Goal: Navigation & Orientation: Find specific page/section

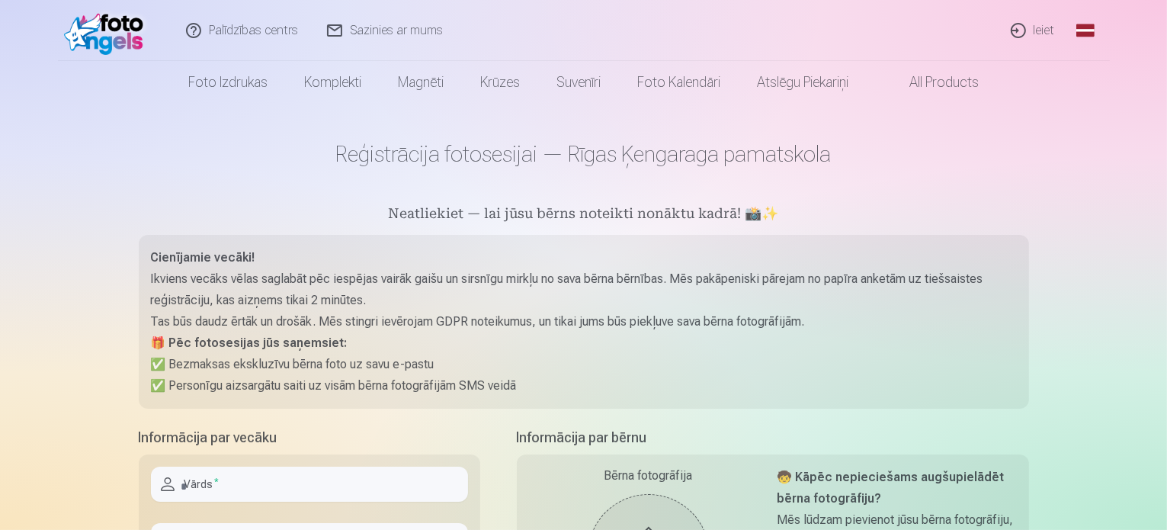
click at [1042, 26] on link "Ieiet" at bounding box center [1033, 30] width 73 height 61
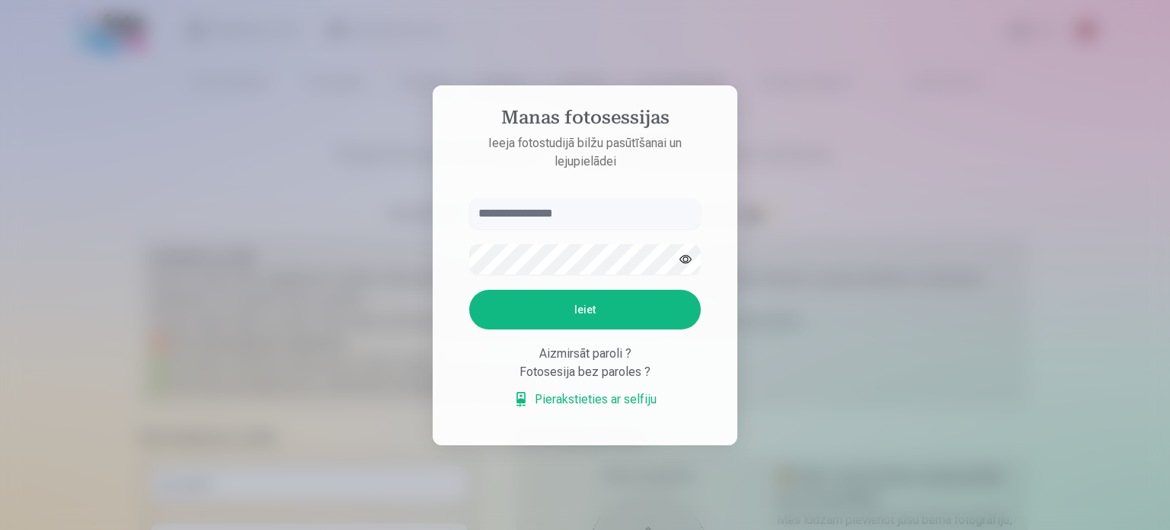
click at [593, 376] on div "Fotosesija bez paroles ?" at bounding box center [585, 372] width 232 height 18
click at [576, 139] on p "Ieeja fotostudijā bilžu pasūtīšanai un lejupielādei" at bounding box center [585, 152] width 262 height 37
click at [600, 165] on p "Ieeja fotostudijā bilžu pasūtīšanai un lejupielādei" at bounding box center [585, 152] width 262 height 37
click at [584, 221] on input "text" at bounding box center [585, 213] width 232 height 30
click at [789, 358] on div at bounding box center [585, 265] width 1170 height 530
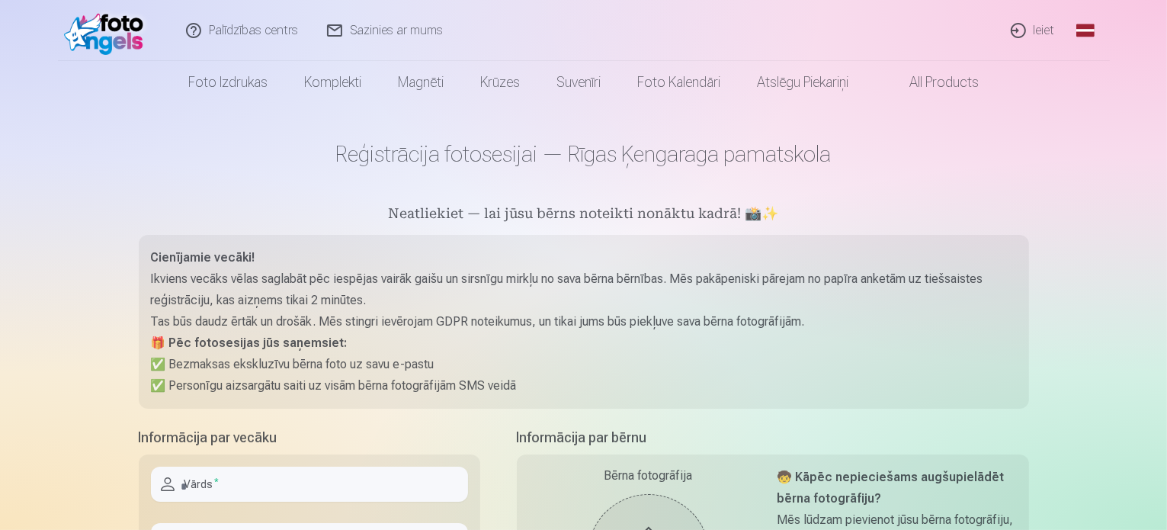
click at [1039, 28] on link "Ieiet" at bounding box center [1033, 30] width 73 height 61
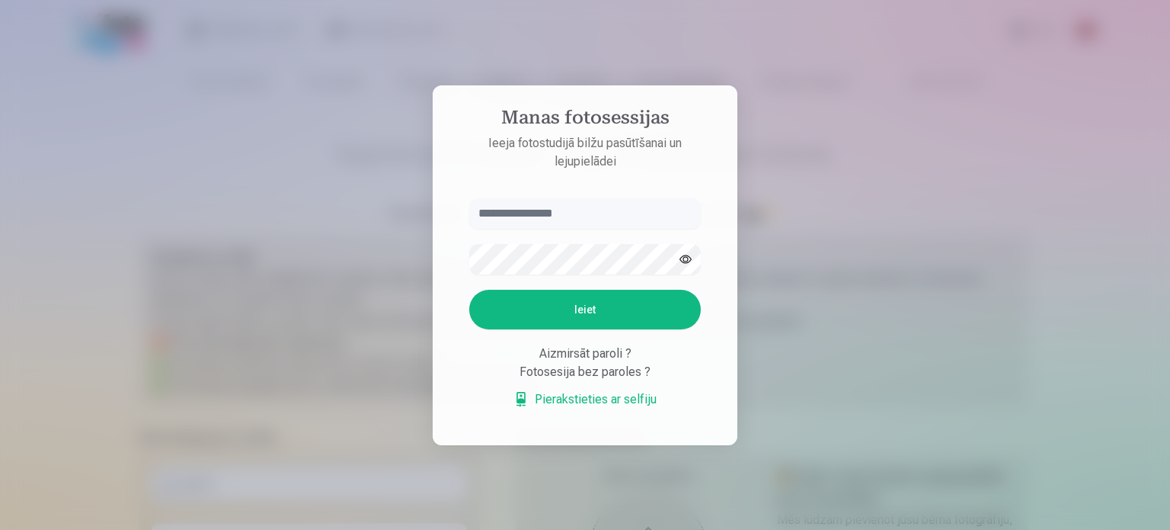
click at [610, 353] on div "Aizmirsāt paroli ?" at bounding box center [585, 353] width 232 height 18
click at [574, 353] on div "Aizmirsāt paroli ?" at bounding box center [585, 353] width 232 height 18
click at [575, 373] on div "Fotosesija bez paroles ?" at bounding box center [585, 372] width 232 height 18
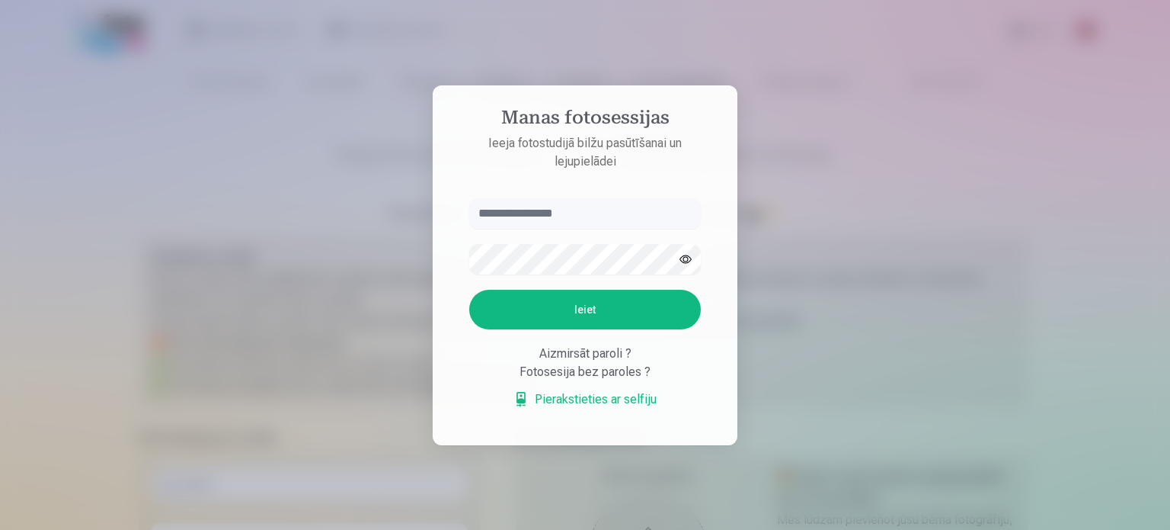
click at [552, 360] on div "Aizmirsāt paroli ?" at bounding box center [585, 353] width 232 height 18
click at [546, 154] on p "Ieeja fotostudijā bilžu pasūtīšanai un lejupielādei" at bounding box center [585, 152] width 262 height 37
click at [557, 134] on p "Ieeja fotostudijā bilžu pasūtīšanai un lejupielādei" at bounding box center [585, 152] width 262 height 37
click at [789, 168] on div at bounding box center [585, 265] width 1170 height 530
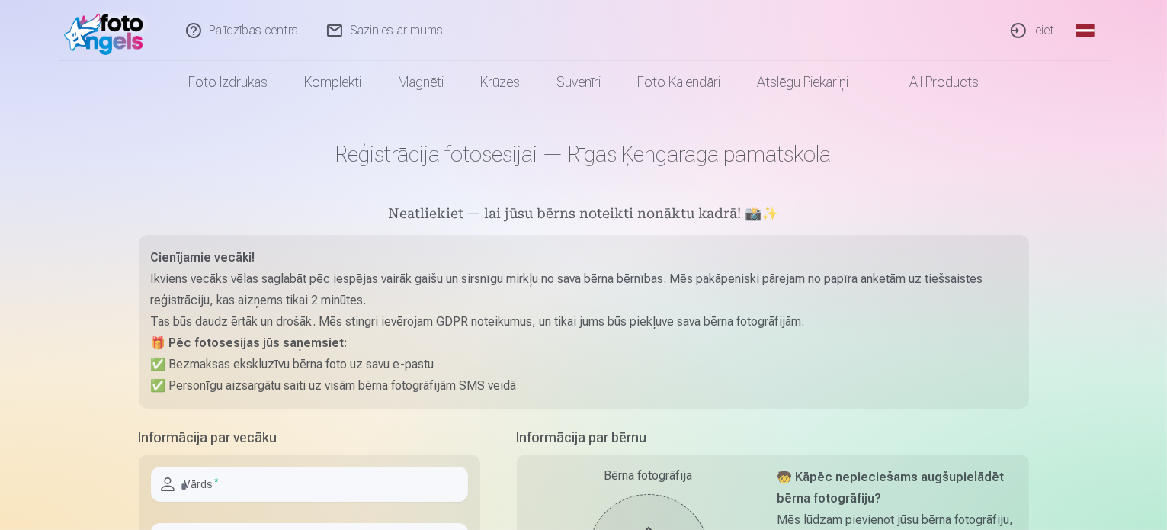
click at [113, 26] on img at bounding box center [108, 30] width 88 height 49
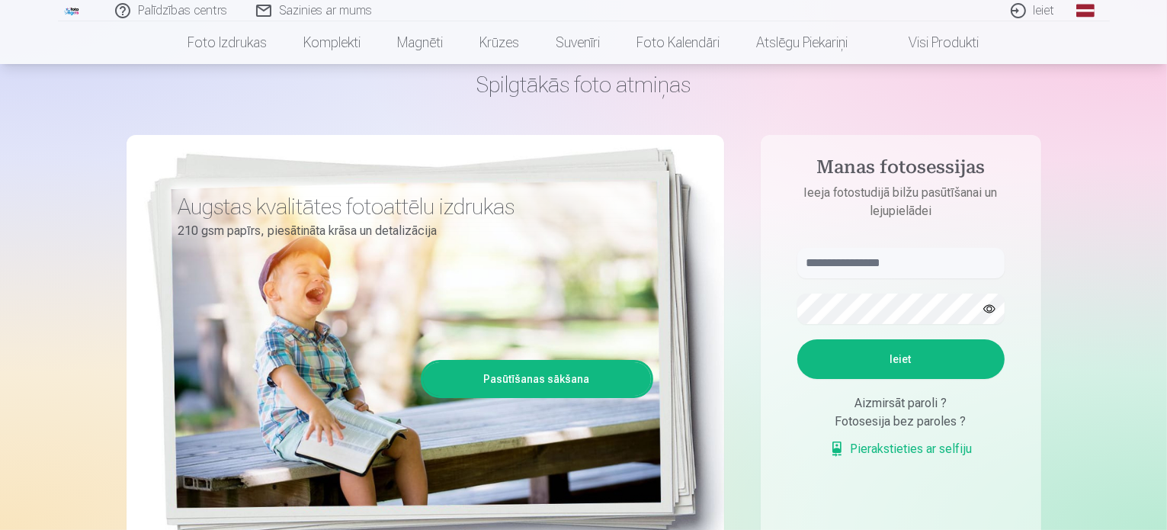
scroll to position [152, 0]
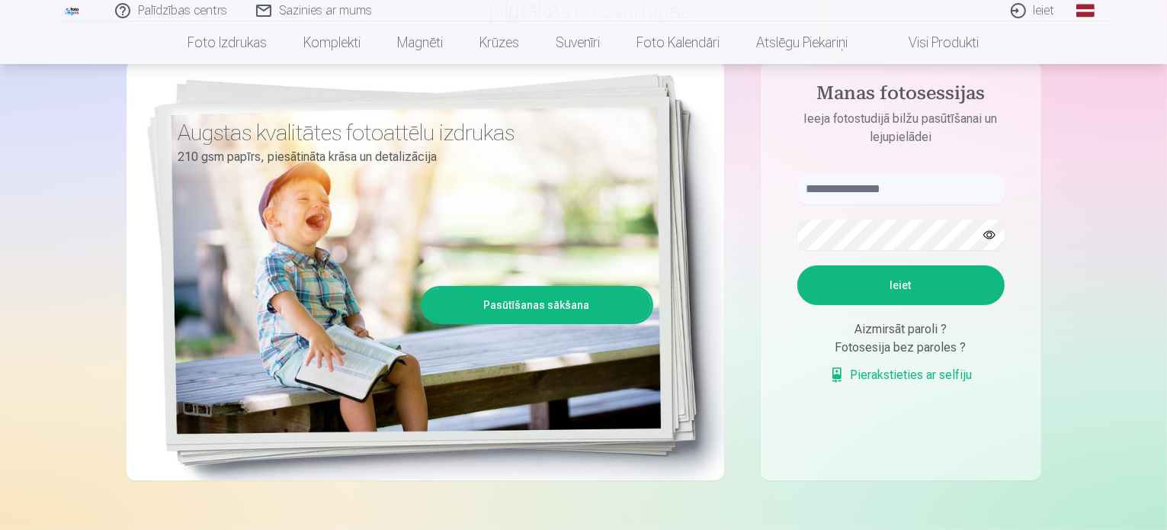
scroll to position [152, 0]
